Goal: Find specific page/section: Find specific page/section

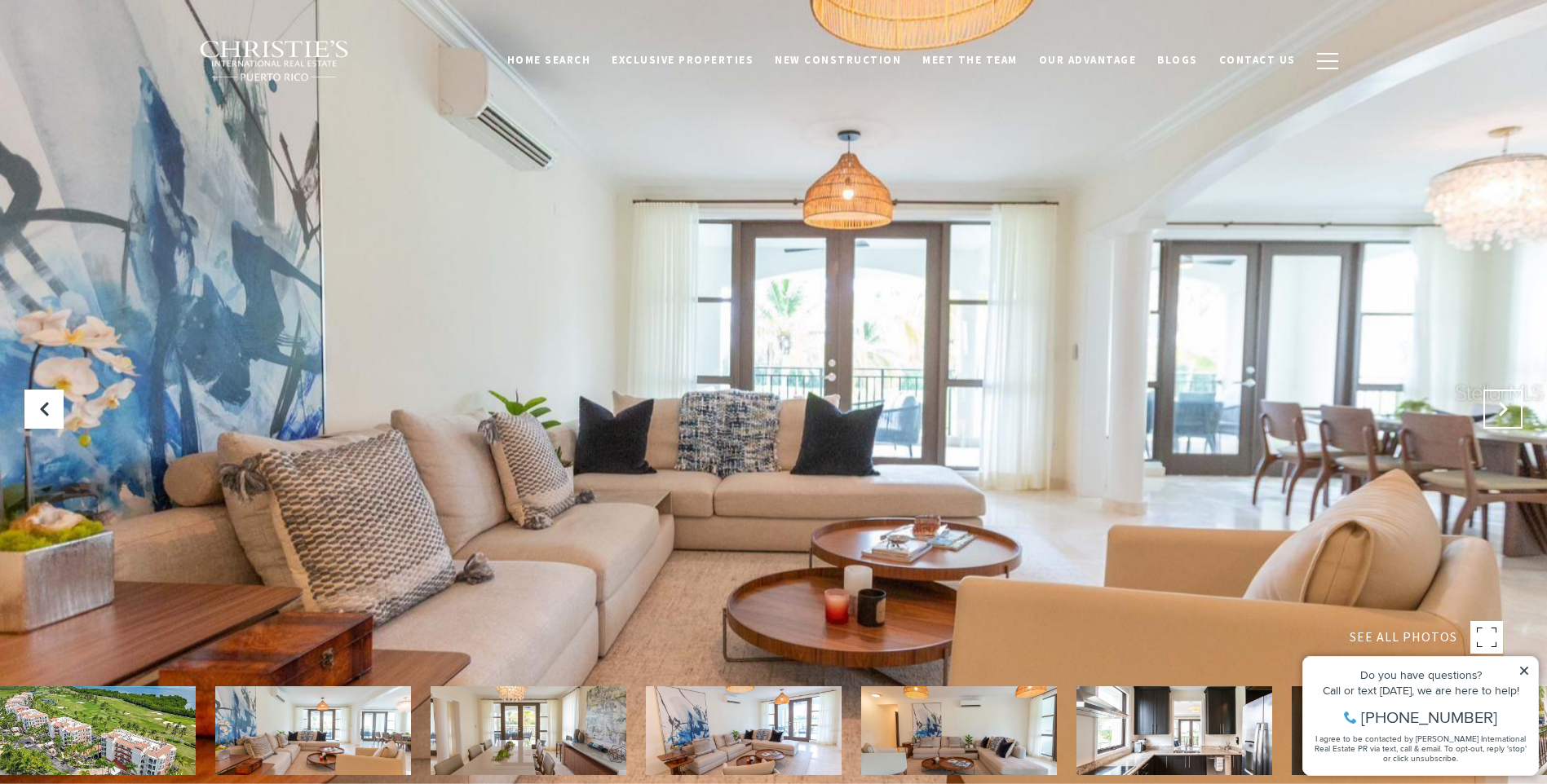
click at [1498, 410] on icon "Next Slide" at bounding box center [1503, 409] width 16 height 16
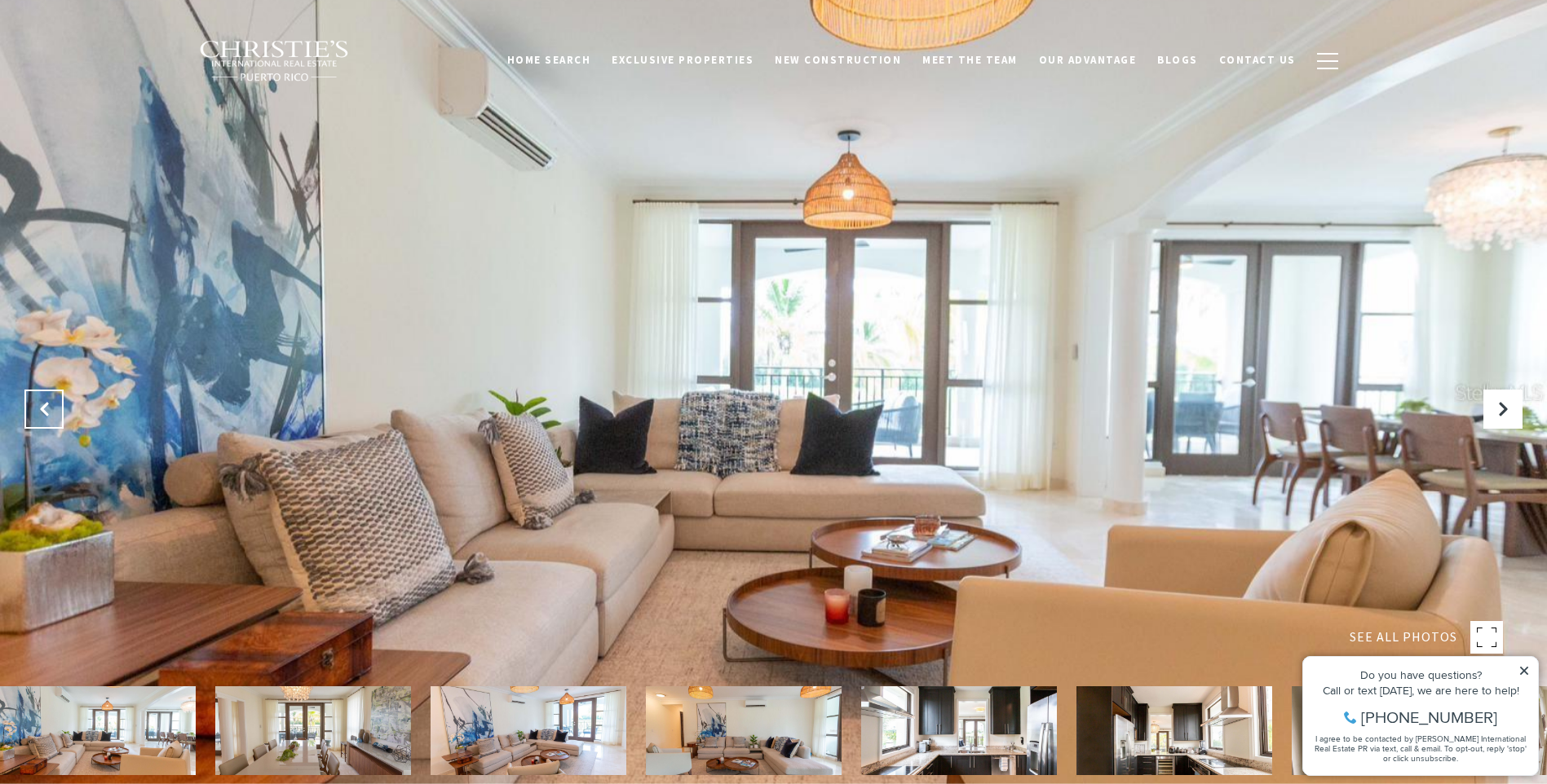
click at [44, 413] on icon "Previous Slide" at bounding box center [44, 409] width 16 height 16
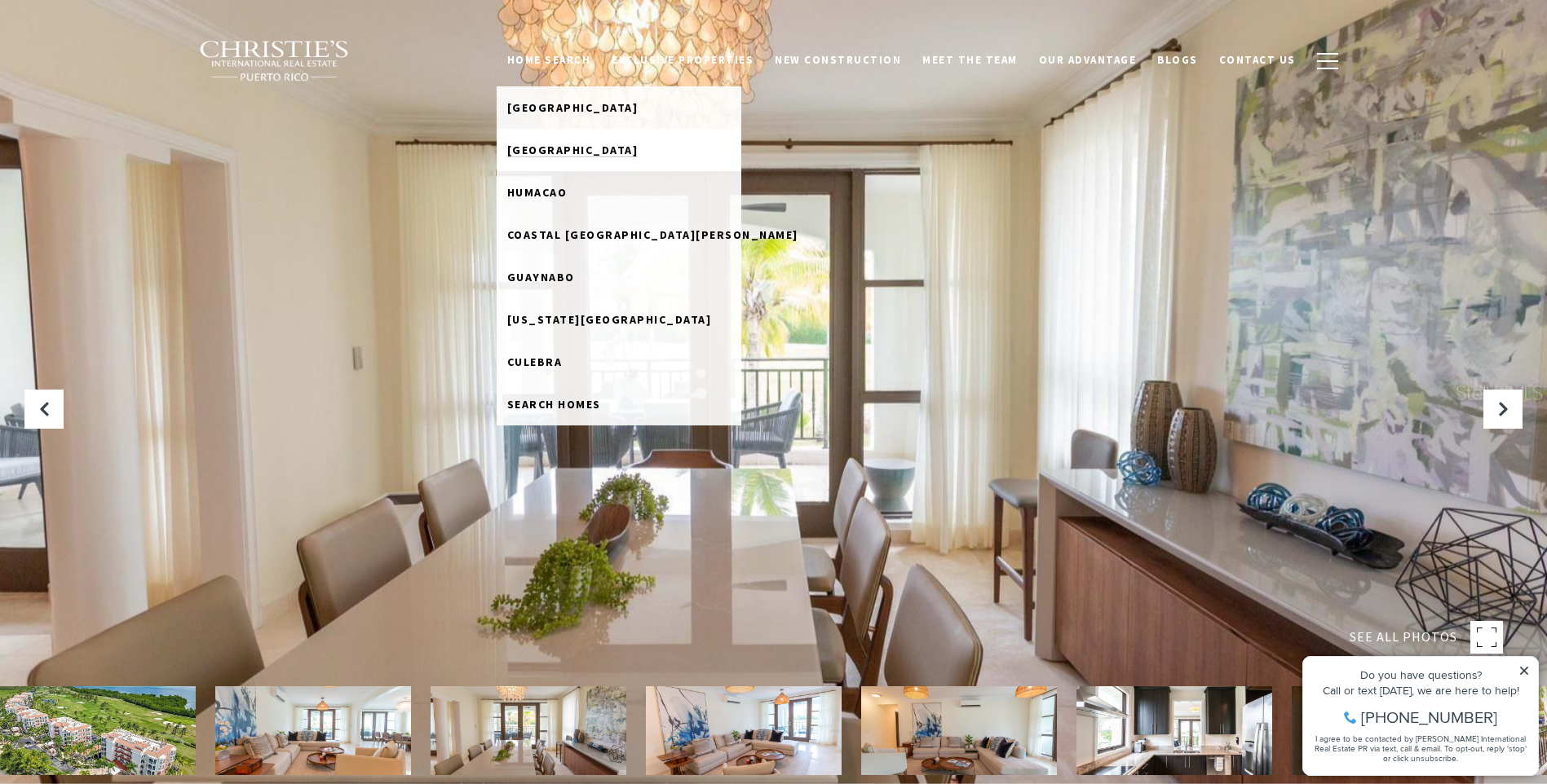
click at [564, 147] on span "[GEOGRAPHIC_DATA]" at bounding box center [573, 150] width 132 height 14
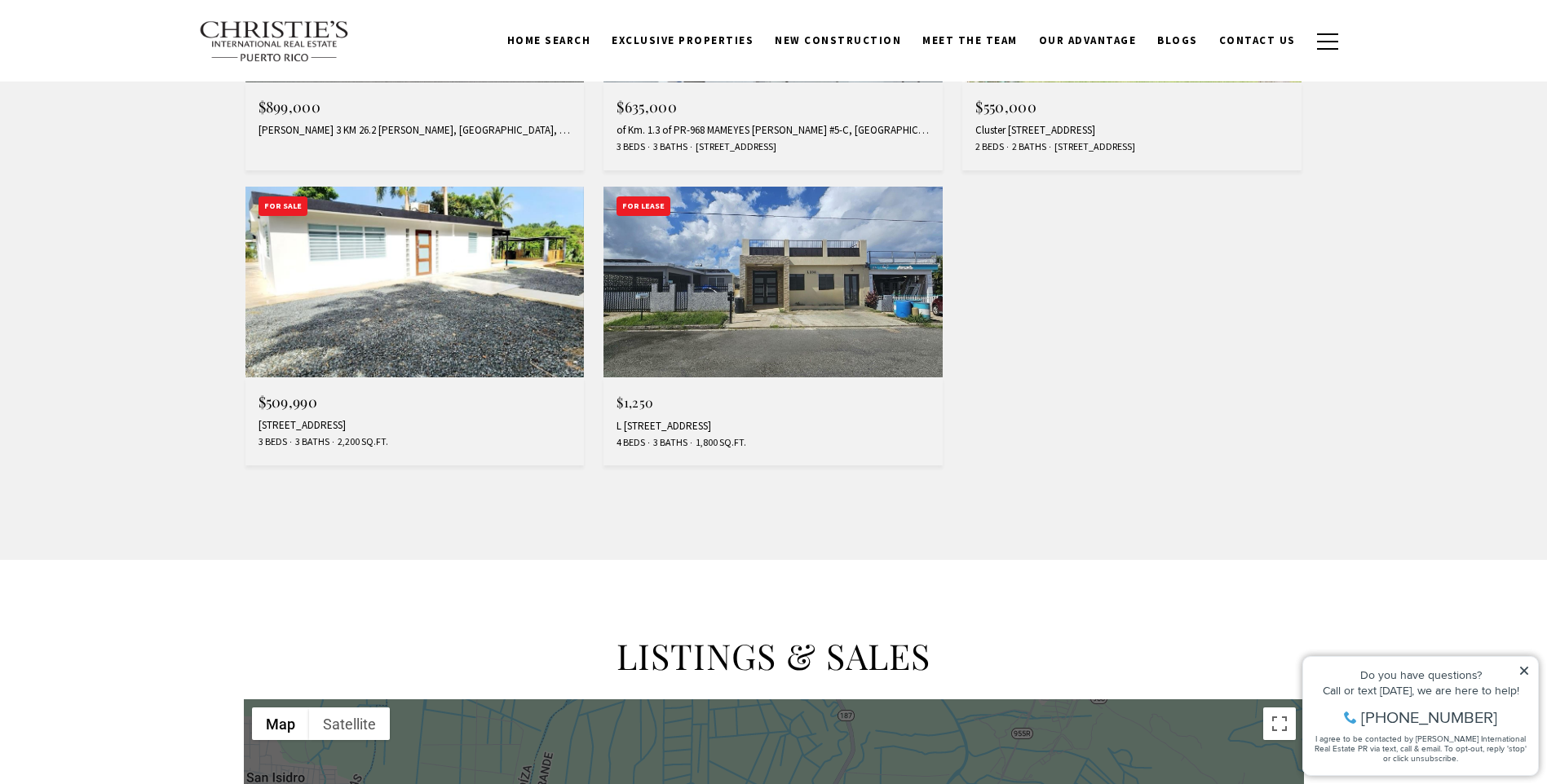
scroll to position [816, 0]
